Goal: Information Seeking & Learning: Learn about a topic

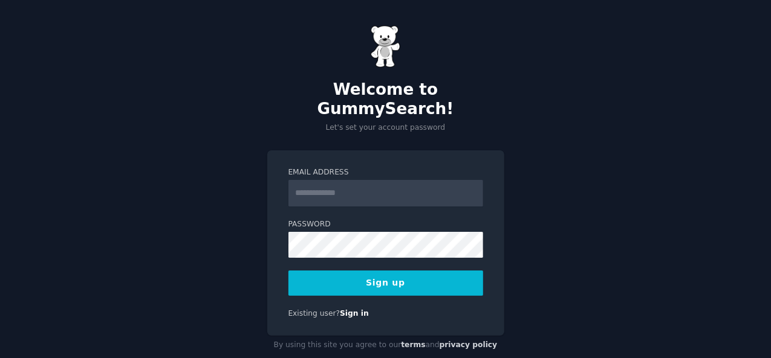
click at [341, 180] on input "Email Address" at bounding box center [385, 193] width 195 height 27
type input "**********"
click at [424, 271] on button "Sign up" at bounding box center [385, 283] width 195 height 25
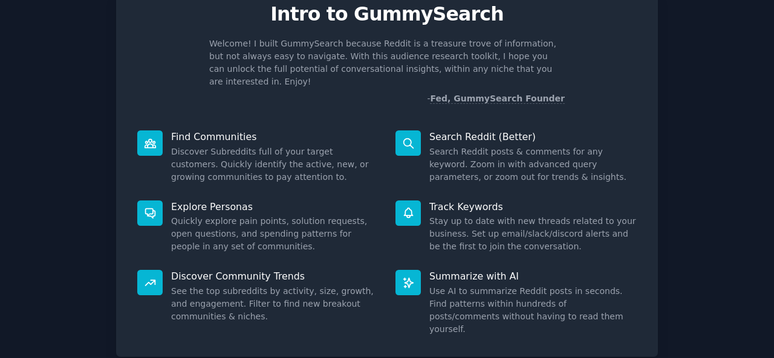
scroll to position [114, 0]
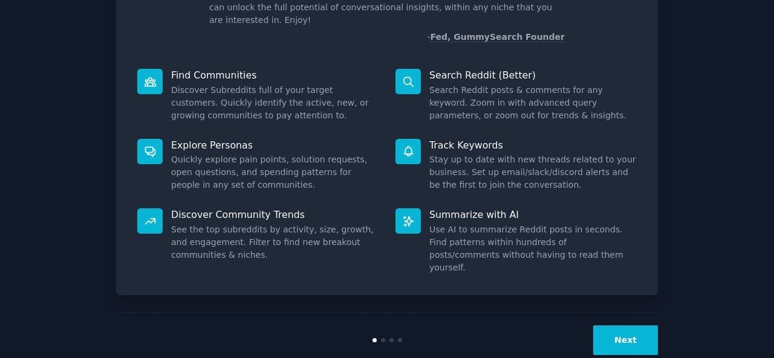
click at [639, 326] on button "Next" at bounding box center [625, 341] width 65 height 30
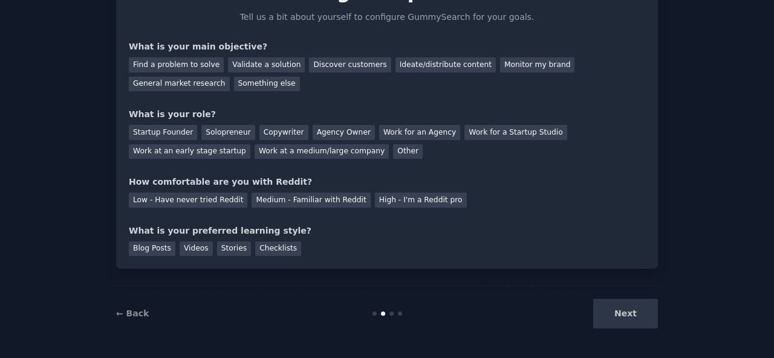
scroll to position [74, 0]
click at [628, 312] on div "Next" at bounding box center [567, 315] width 181 height 30
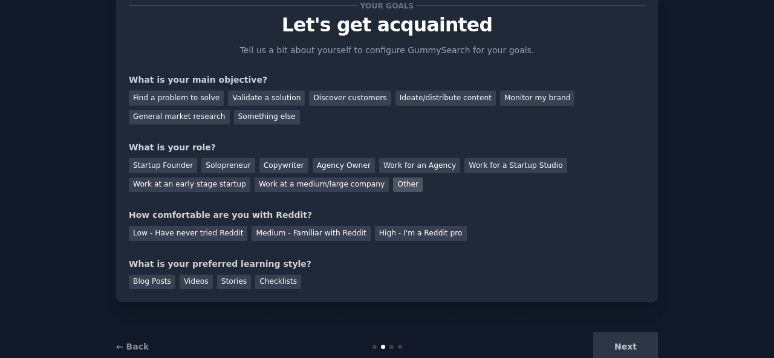
scroll to position [60, 0]
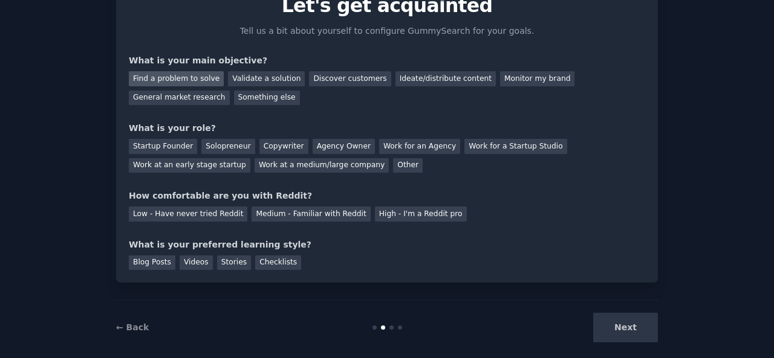
click at [198, 83] on div "Find a problem to solve" at bounding box center [176, 78] width 95 height 15
click at [637, 124] on div "What is your role?" at bounding box center [387, 128] width 516 height 13
click at [228, 148] on div "Solopreneur" at bounding box center [227, 146] width 53 height 15
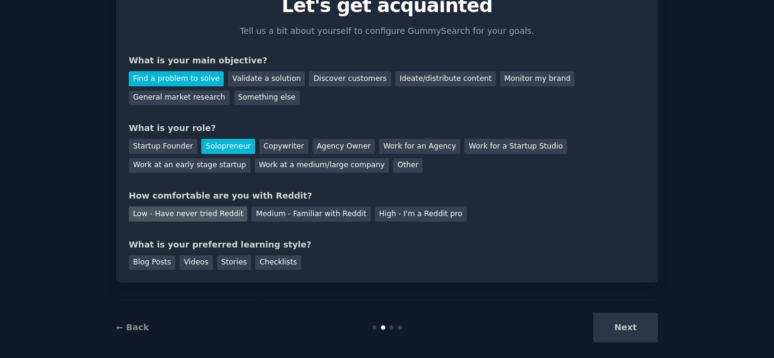
click at [212, 215] on div "Low - Have never tried Reddit" at bounding box center [188, 214] width 118 height 15
click at [144, 257] on div "Blog Posts" at bounding box center [152, 263] width 47 height 15
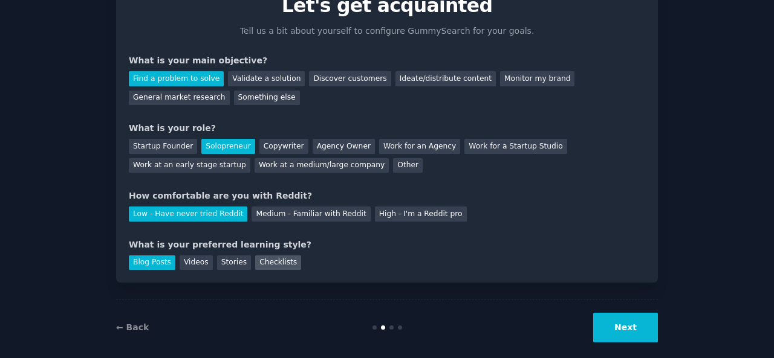
click at [274, 268] on div "Checklists" at bounding box center [278, 263] width 46 height 15
click at [647, 323] on button "Next" at bounding box center [625, 328] width 65 height 30
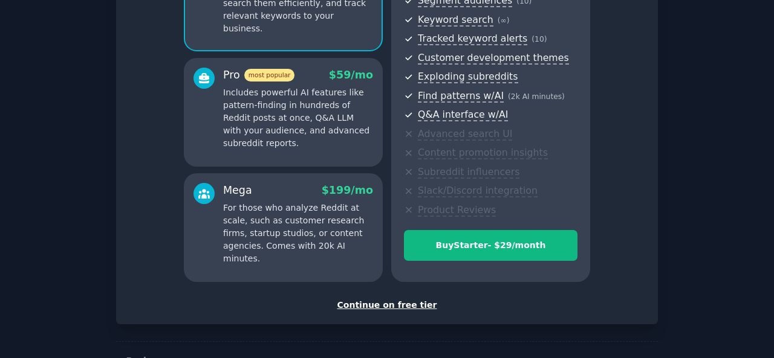
scroll to position [203, 0]
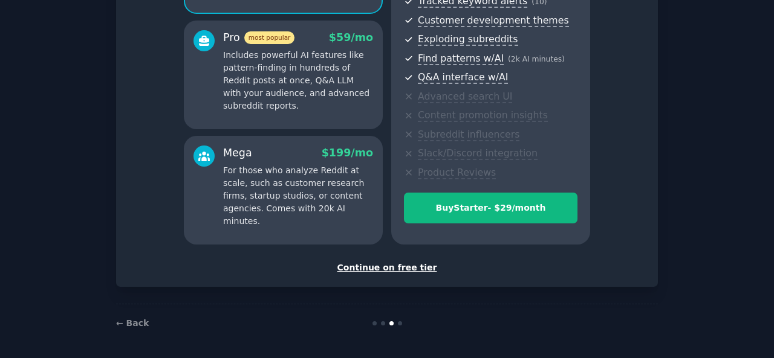
click at [373, 262] on div "Continue on free tier" at bounding box center [387, 268] width 516 height 13
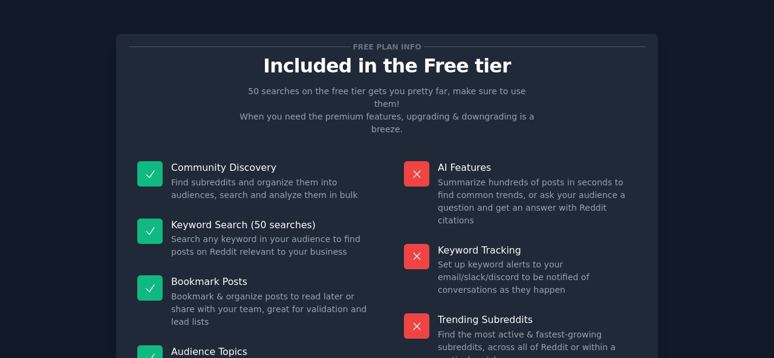
scroll to position [112, 0]
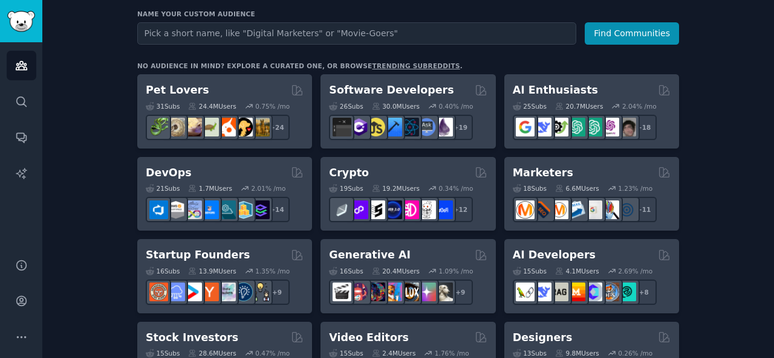
scroll to position [128, 0]
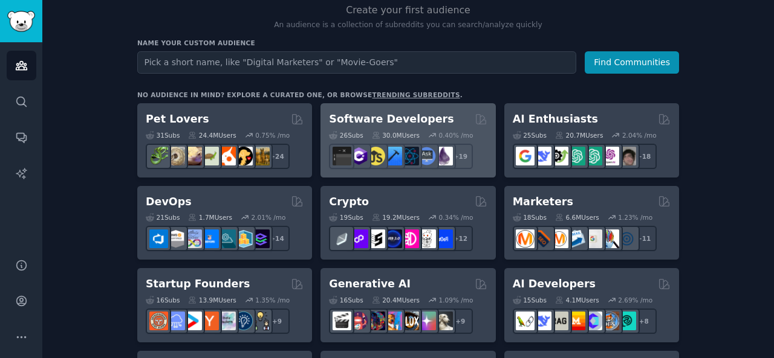
click at [390, 114] on h2 "Software Developers" at bounding box center [391, 119] width 124 height 15
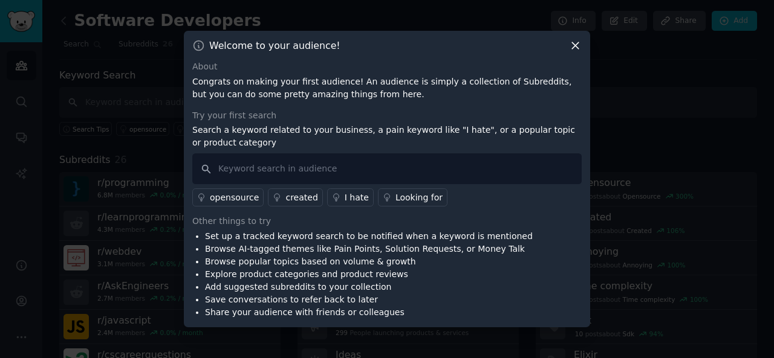
click at [571, 42] on icon at bounding box center [575, 45] width 13 height 13
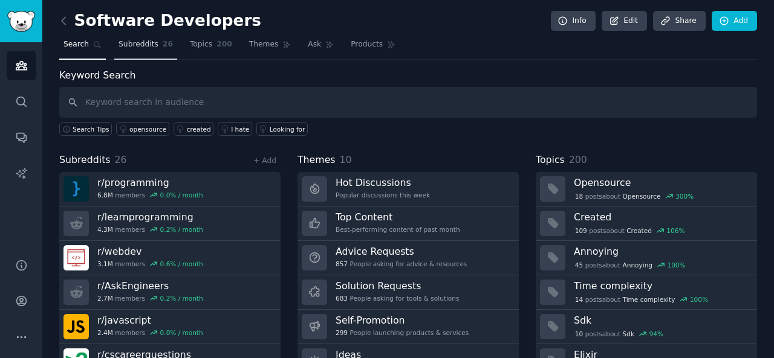
click at [140, 40] on span "Subreddits" at bounding box center [138, 44] width 40 height 11
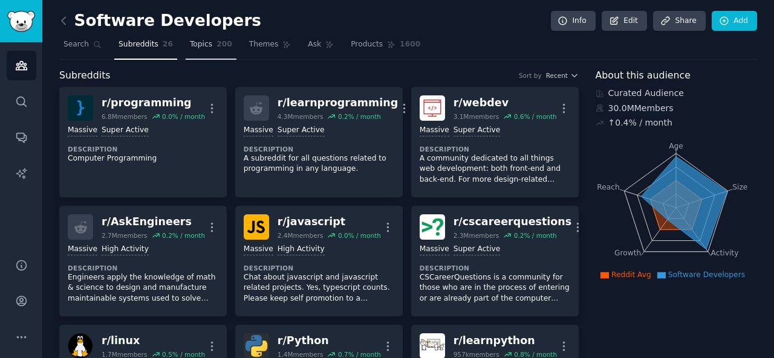
click at [193, 44] on span "Topics" at bounding box center [201, 44] width 22 height 11
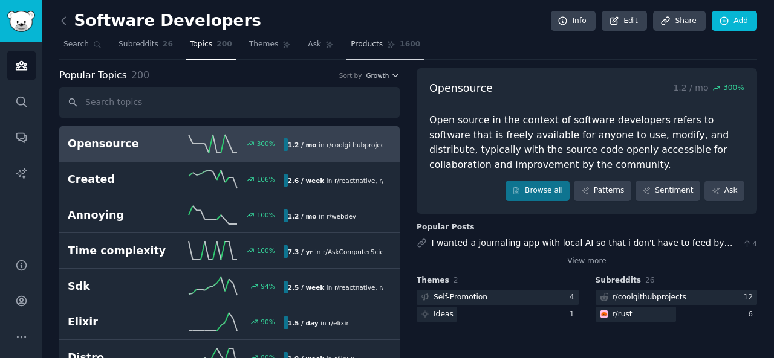
click at [366, 39] on link "Products 1600" at bounding box center [385, 47] width 78 height 25
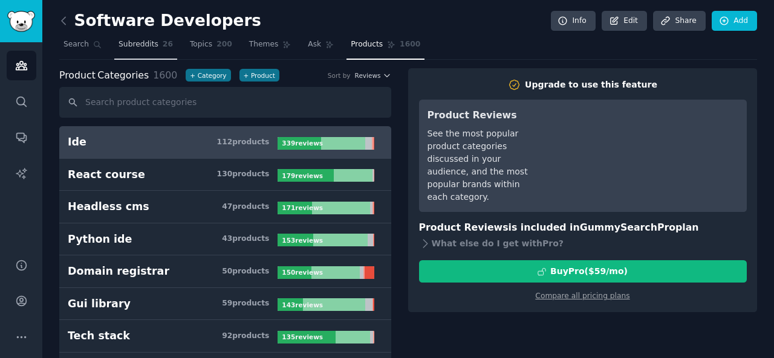
click at [144, 47] on span "Subreddits" at bounding box center [138, 44] width 40 height 11
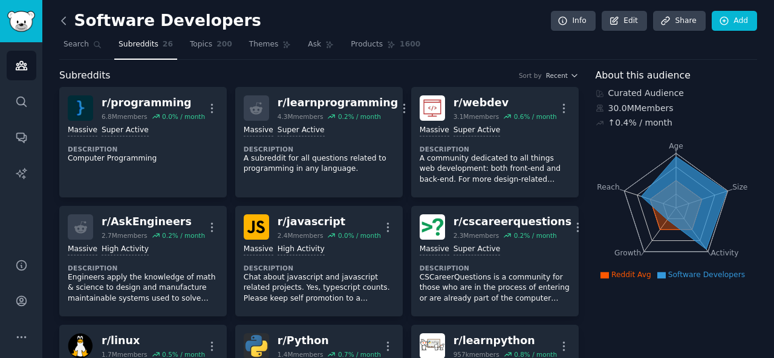
click at [60, 15] on icon at bounding box center [63, 21] width 13 height 13
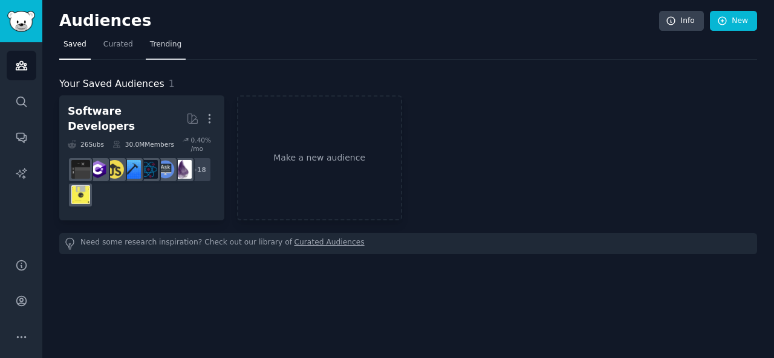
click at [162, 49] on span "Trending" at bounding box center [165, 44] width 31 height 11
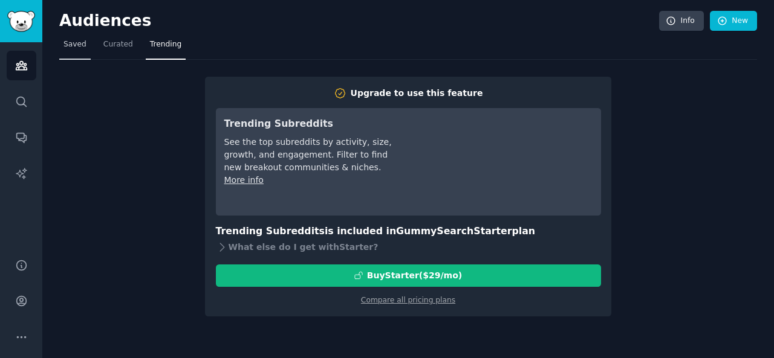
click at [80, 44] on span "Saved" at bounding box center [74, 44] width 23 height 11
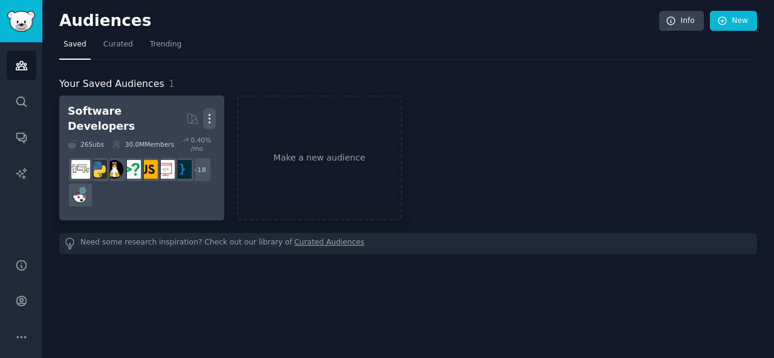
click at [205, 113] on icon "button" at bounding box center [209, 118] width 13 height 13
click at [173, 139] on p "Delete" at bounding box center [177, 144] width 28 height 13
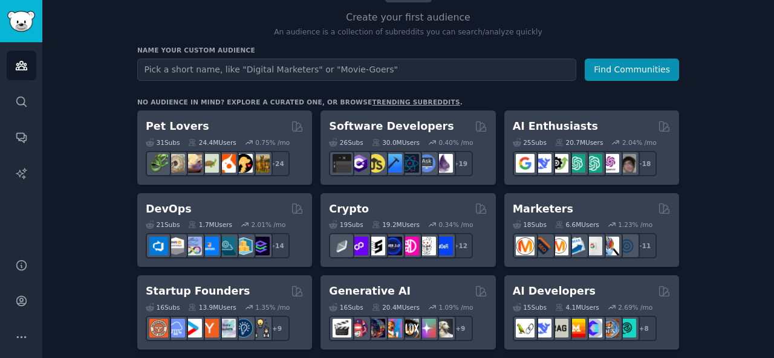
scroll to position [181, 0]
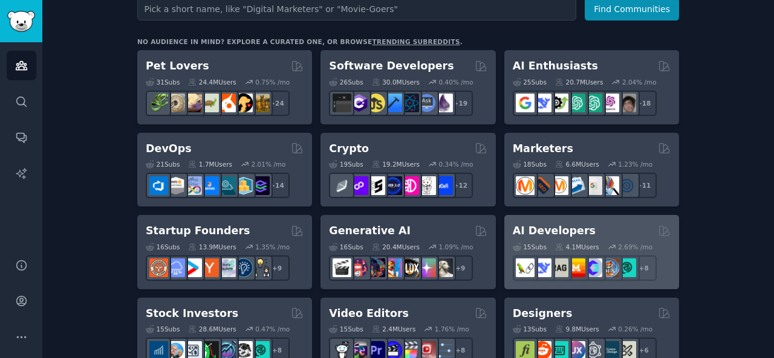
click at [597, 230] on div "AI Developers" at bounding box center [591, 231] width 158 height 15
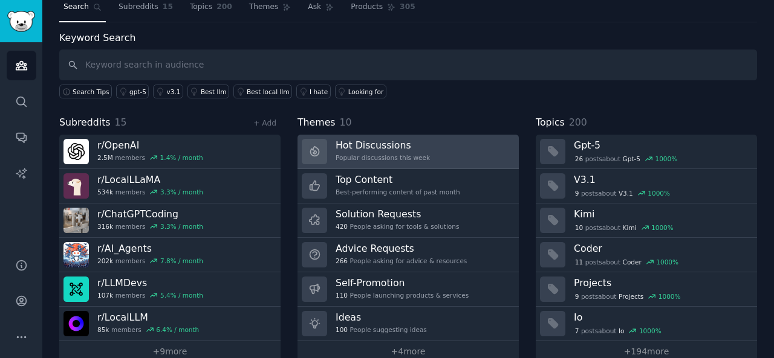
scroll to position [56, 0]
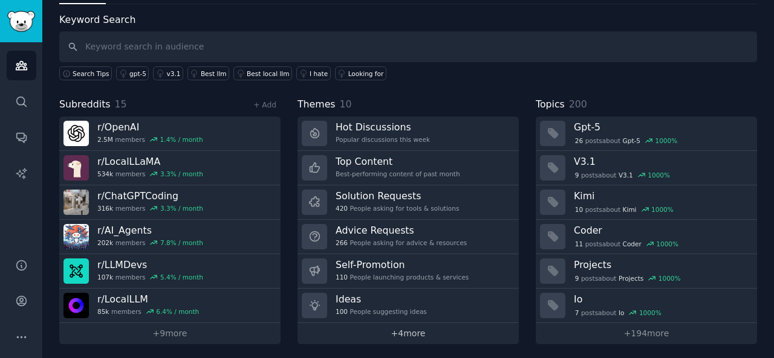
click at [434, 334] on link "+ 4 more" at bounding box center [407, 333] width 221 height 21
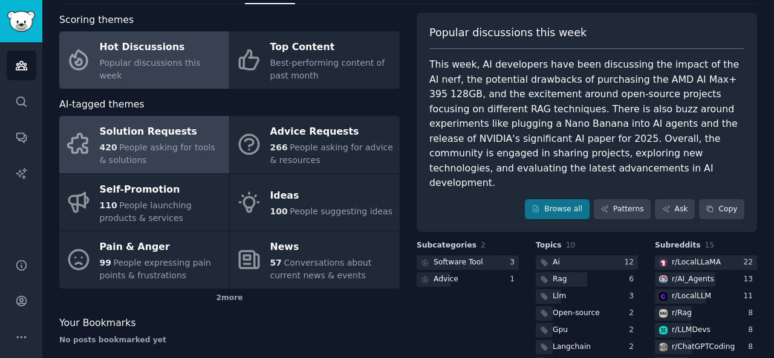
click at [179, 160] on div "420 People asking for tools & solutions" at bounding box center [161, 153] width 123 height 25
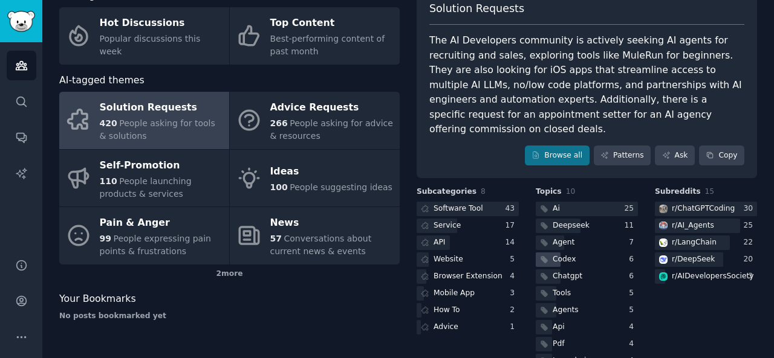
scroll to position [93, 0]
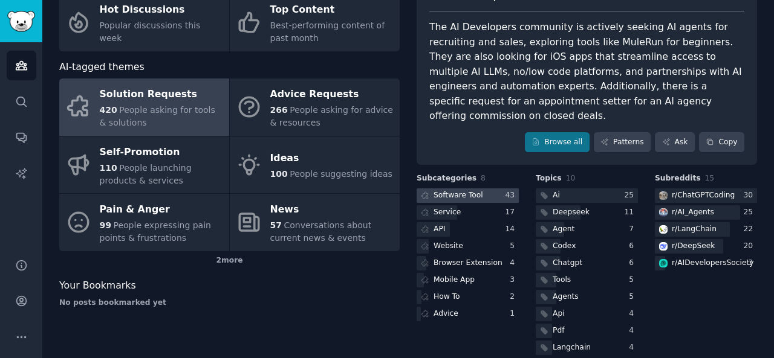
click at [477, 189] on div "Software Tool" at bounding box center [450, 196] width 68 height 15
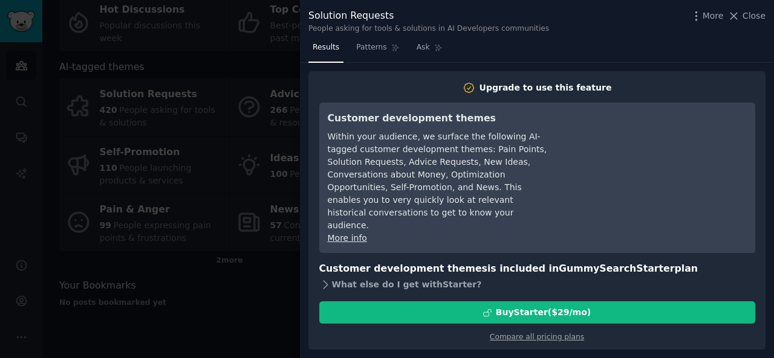
click at [357, 276] on div "What else do I get with Starter ?" at bounding box center [537, 284] width 436 height 17
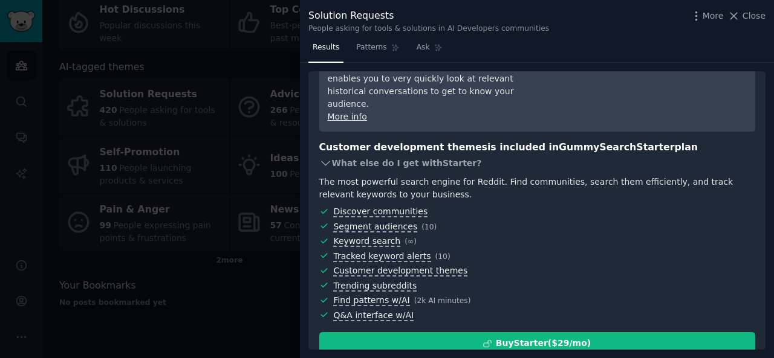
scroll to position [143, 0]
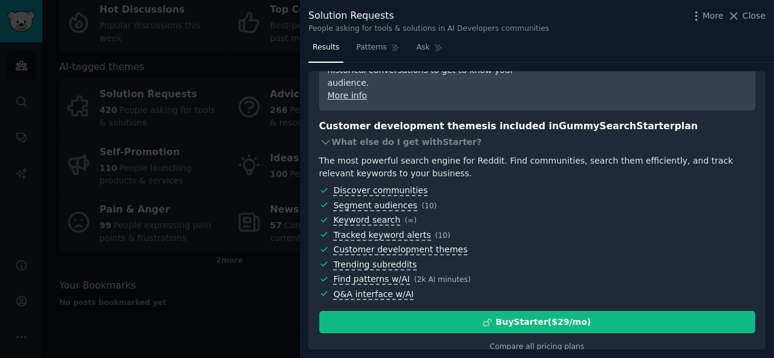
click at [255, 300] on div at bounding box center [387, 179] width 774 height 358
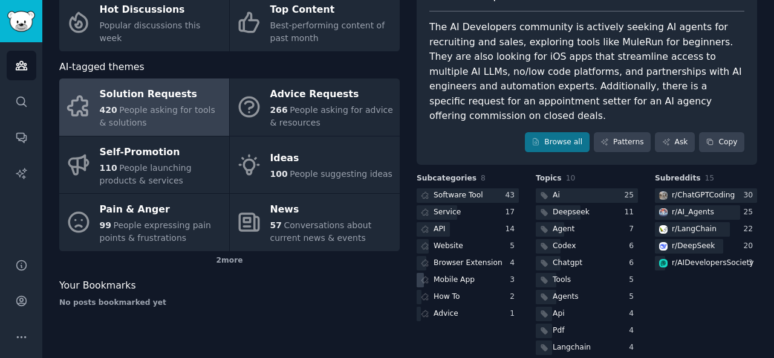
click at [433, 275] on div "Mobile App" at bounding box center [453, 280] width 41 height 11
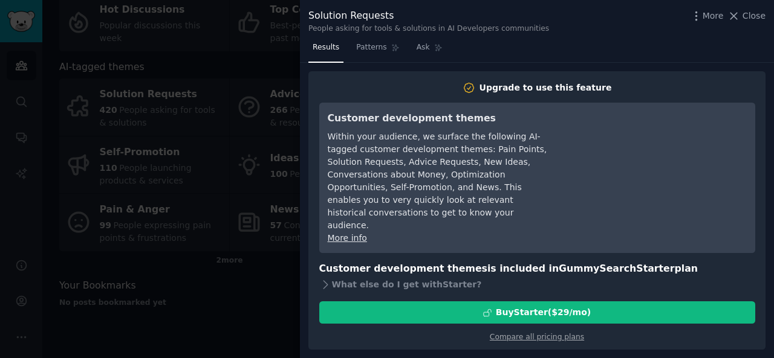
click at [262, 276] on div at bounding box center [387, 179] width 774 height 358
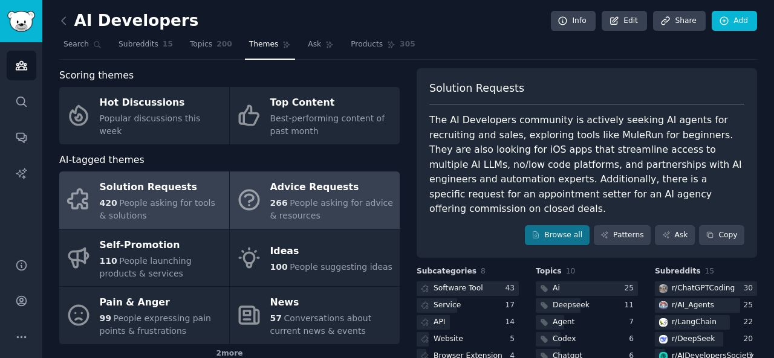
click at [292, 223] on link "Advice Requests 266 People asking for advice & resources" at bounding box center [315, 200] width 170 height 57
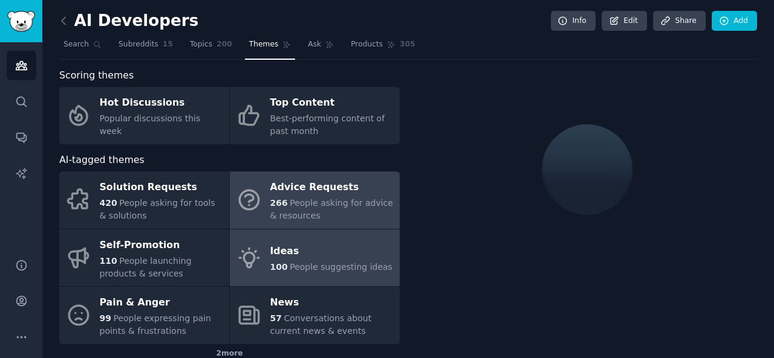
click at [306, 279] on link "Ideas 100 People suggesting ideas" at bounding box center [315, 258] width 170 height 57
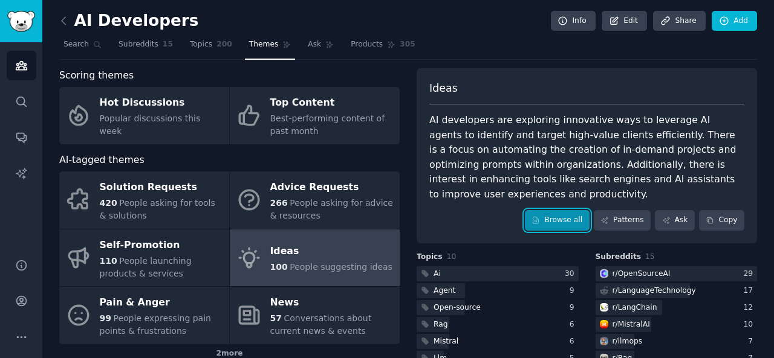
click at [585, 218] on link "Browse all" at bounding box center [557, 220] width 65 height 21
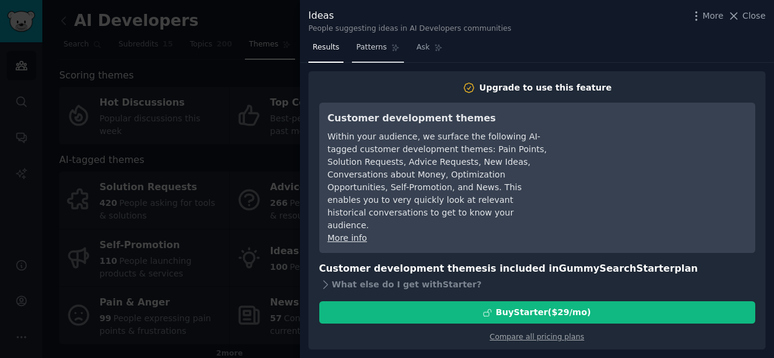
click at [391, 51] on icon at bounding box center [395, 48] width 8 height 8
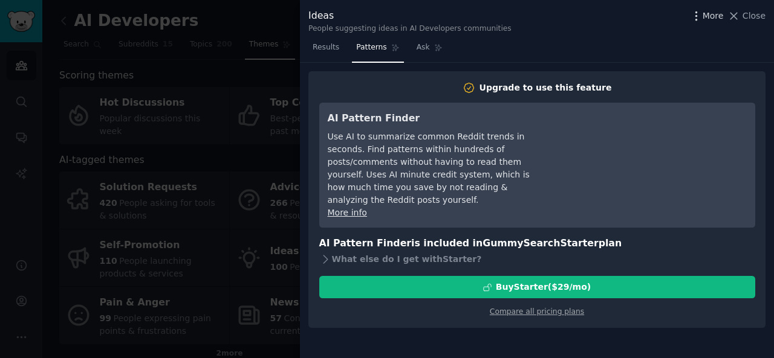
click at [712, 18] on span "More" at bounding box center [712, 16] width 21 height 13
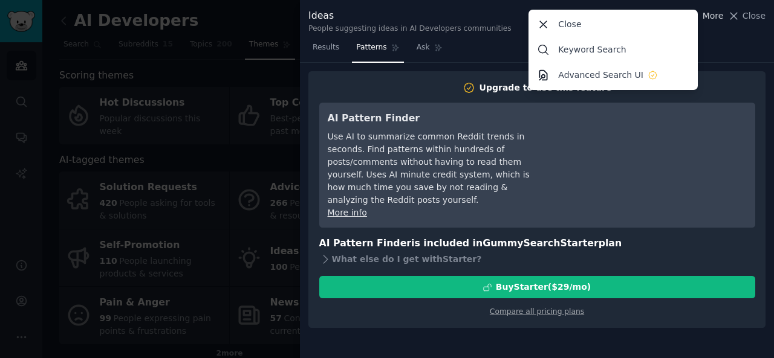
click at [712, 18] on span "More" at bounding box center [712, 16] width 21 height 13
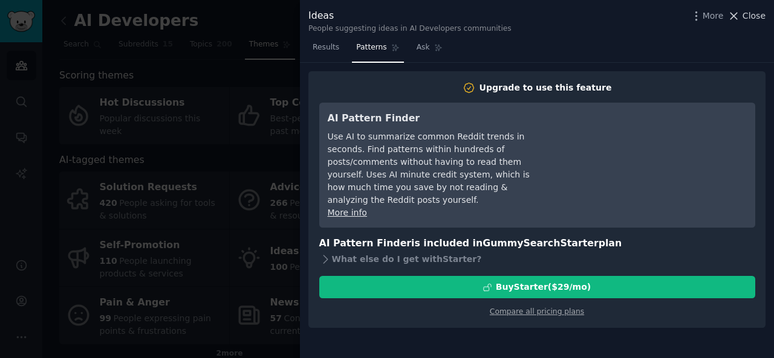
click at [756, 18] on span "Close" at bounding box center [753, 16] width 23 height 13
